Goal: Task Accomplishment & Management: Use online tool/utility

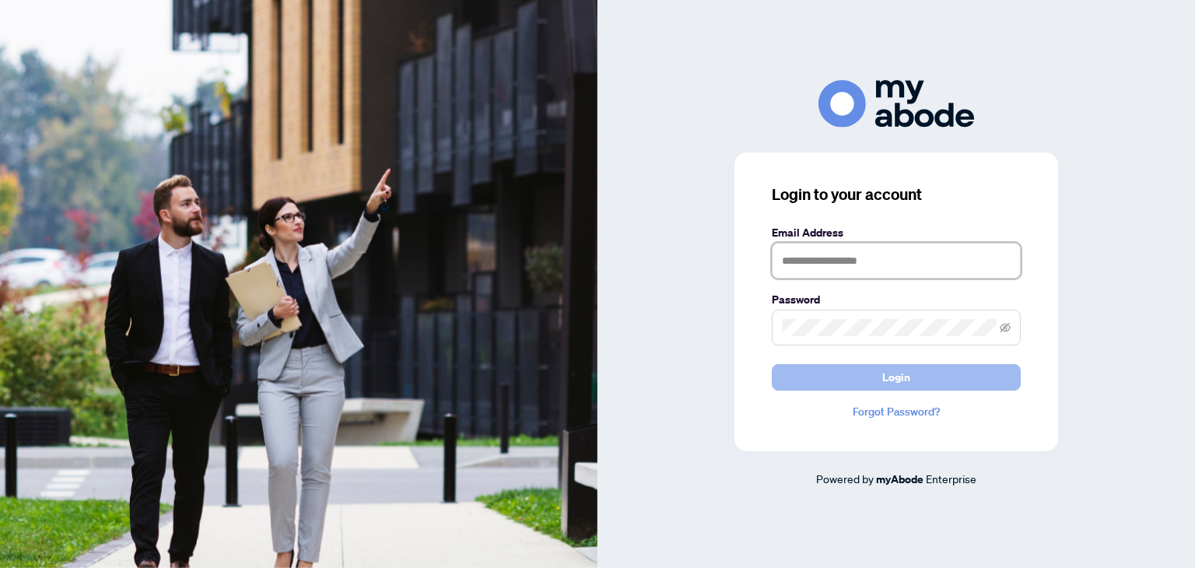
type input "**********"
click at [892, 372] on span "Login" at bounding box center [896, 377] width 28 height 25
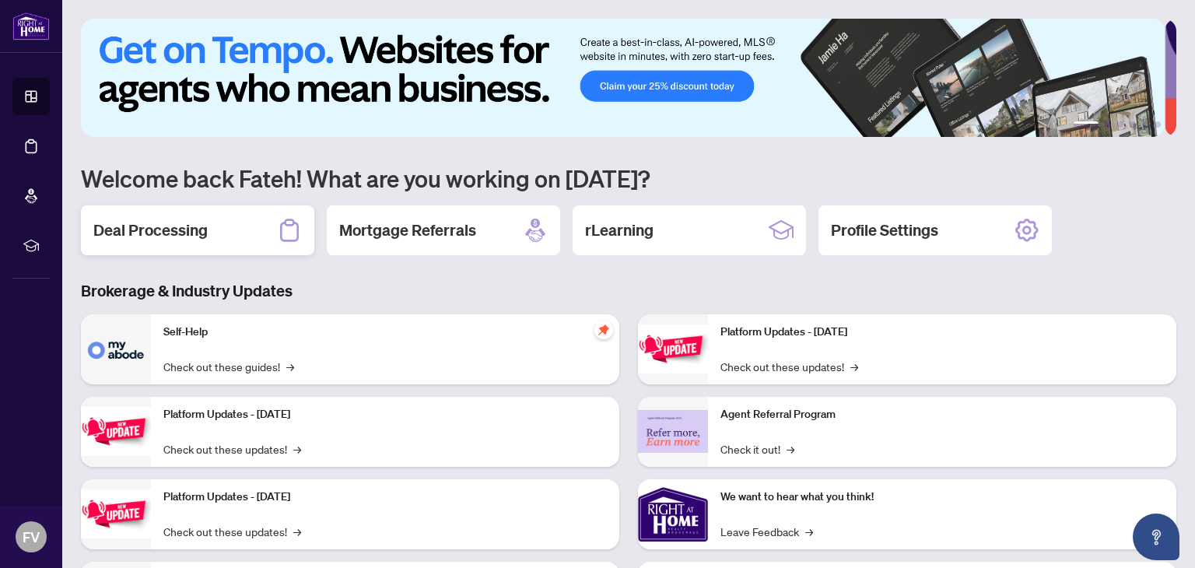
click at [159, 225] on h2 "Deal Processing" at bounding box center [150, 230] width 114 height 22
